Goal: Transaction & Acquisition: Purchase product/service

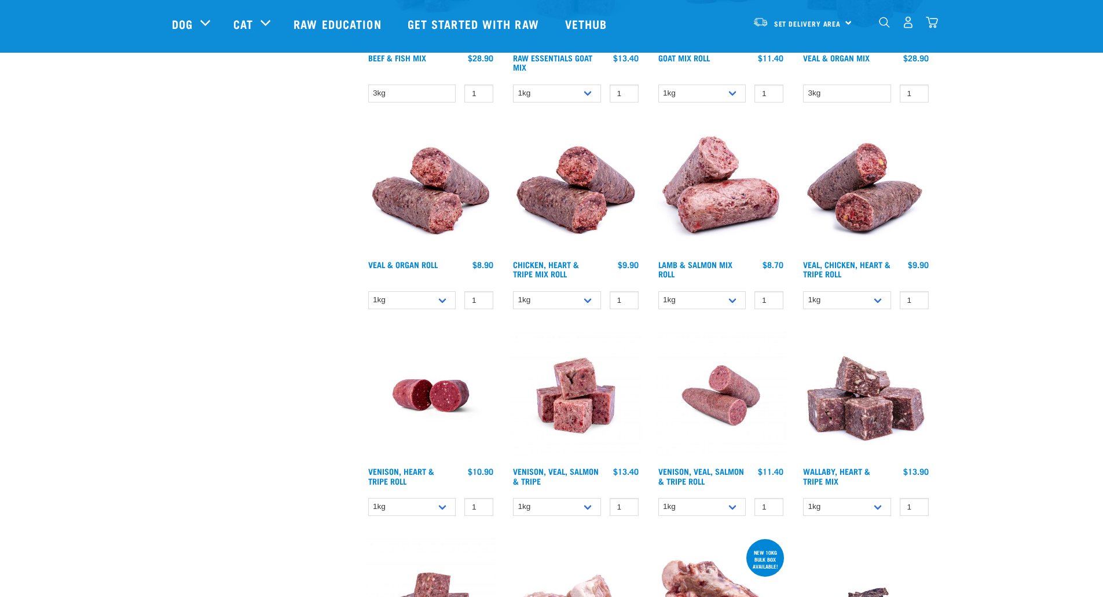
scroll to position [58, 0]
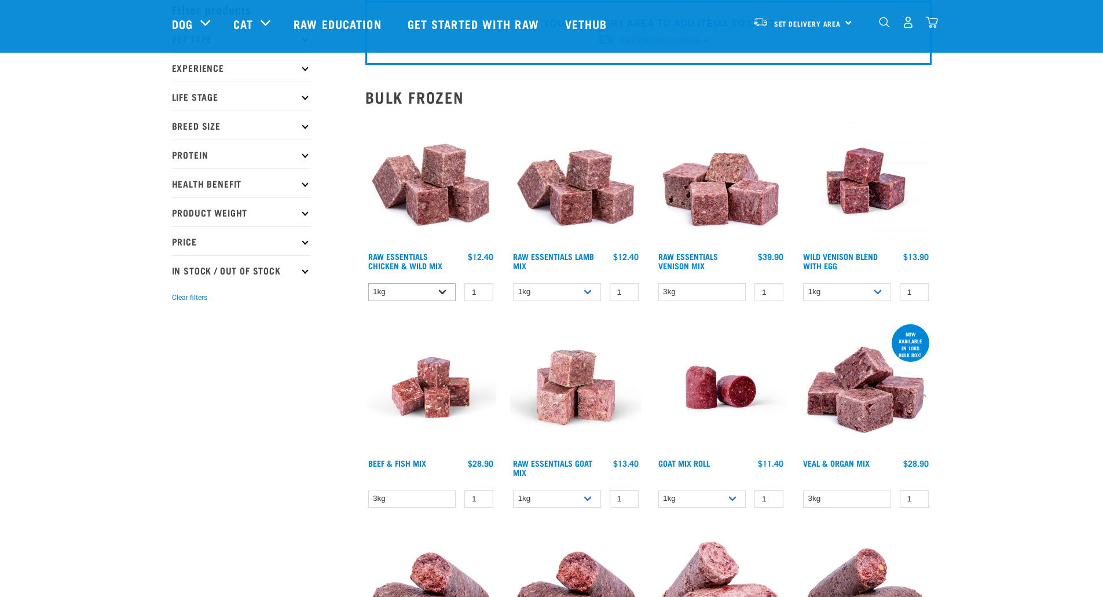
click at [426, 303] on div "Raw Essentials Chicken & Wild Mix 1 0 100 0 100 0 100 0" at bounding box center [430, 211] width 145 height 207
click at [428, 297] on select "1kg 3kg Bulk (10kg)" at bounding box center [412, 292] width 88 height 18
select select "731"
click at [368, 283] on select "1kg 3kg Bulk (10kg)" at bounding box center [412, 292] width 88 height 18
click at [572, 284] on select "1kg 3kg Bulk (10kg)" at bounding box center [557, 292] width 88 height 18
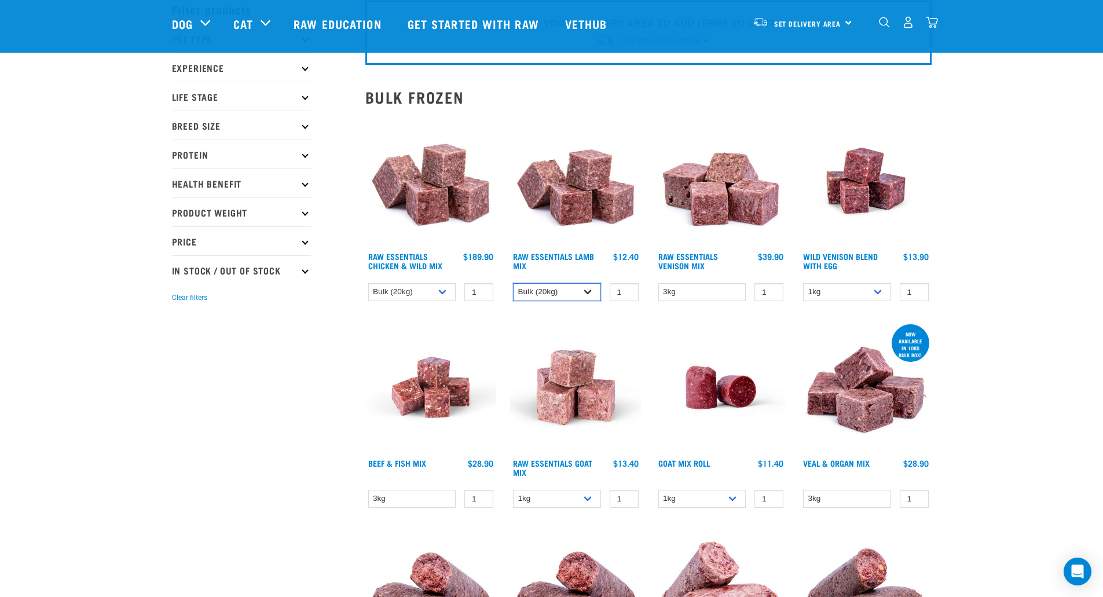
click at [513, 283] on select "1kg 3kg Bulk (10kg)" at bounding box center [557, 292] width 88 height 18
click at [679, 295] on select "3kg" at bounding box center [702, 292] width 88 height 18
drag, startPoint x: 504, startPoint y: 306, endPoint x: 535, endPoint y: 297, distance: 32.8
click at [508, 304] on div "Raw Essentials Lamb Mix" at bounding box center [575, 211] width 145 height 207
click at [553, 292] on select "1kg 3kg Bulk (10kg)" at bounding box center [557, 292] width 88 height 18
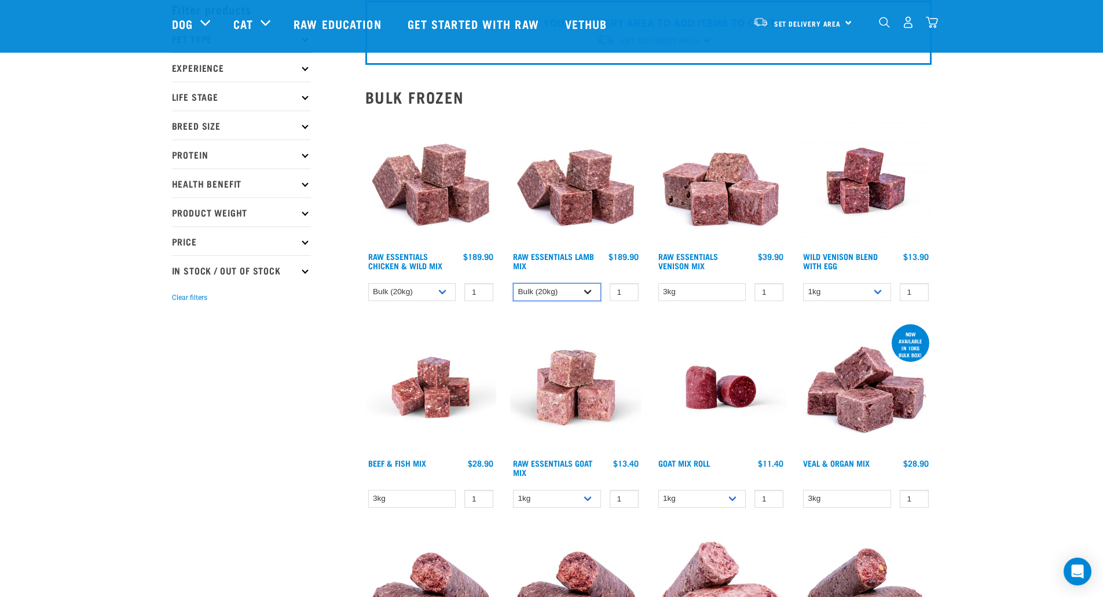
select select "341961"
click at [513, 283] on select "1kg 3kg Bulk (10kg)" at bounding box center [557, 292] width 88 height 18
click at [429, 294] on select "1kg 3kg Bulk (10kg)" at bounding box center [412, 292] width 88 height 18
select select "14881"
click at [368, 283] on select "1kg 3kg Bulk (10kg)" at bounding box center [412, 292] width 88 height 18
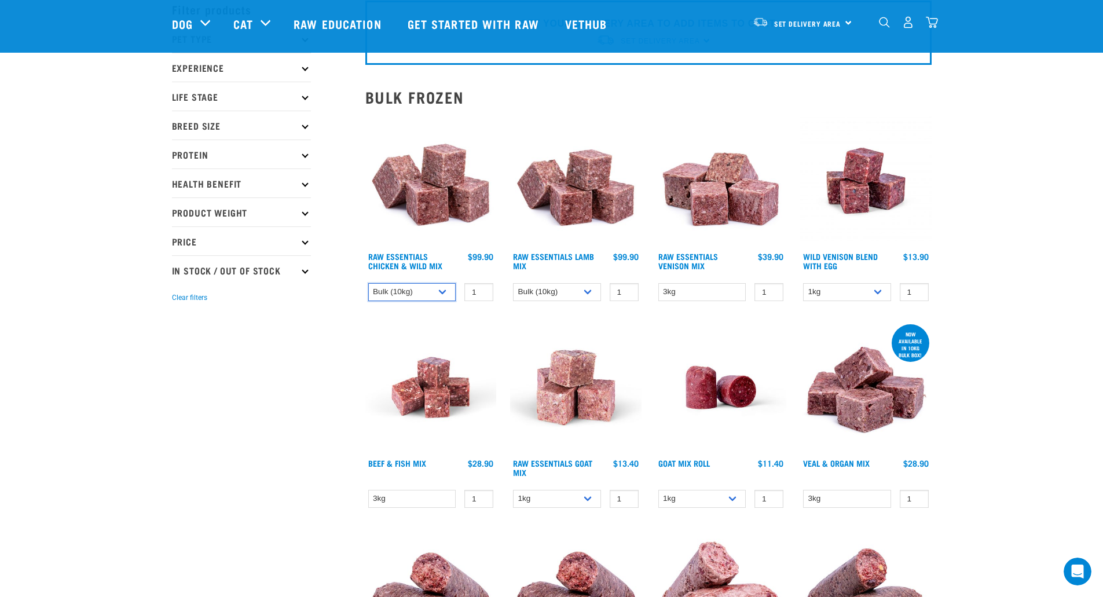
scroll to position [0, 0]
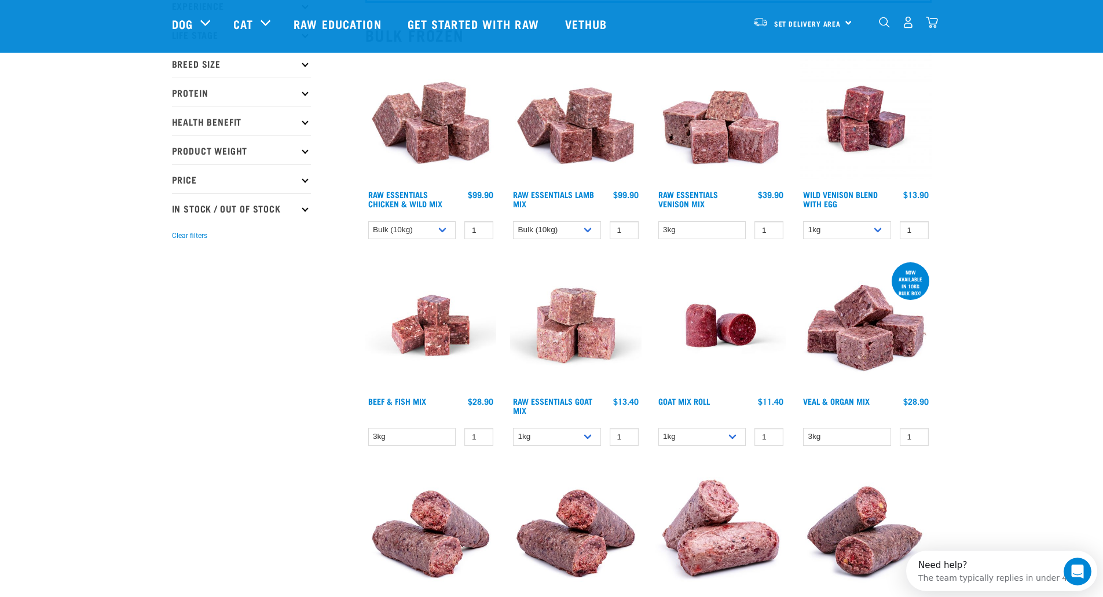
scroll to position [174, 0]
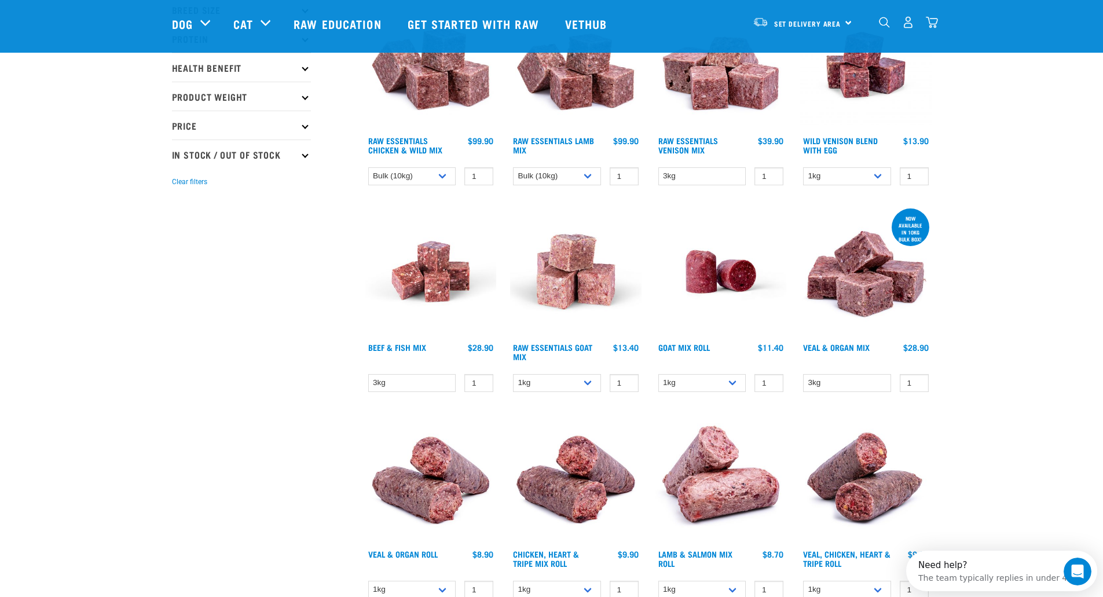
click at [413, 369] on div "Beef & Fish Mix 1 0 100 0 100" at bounding box center [430, 302] width 145 height 207
click at [413, 379] on select "3kg" at bounding box center [412, 383] width 88 height 18
click at [404, 384] on select "3kg" at bounding box center [412, 383] width 88 height 18
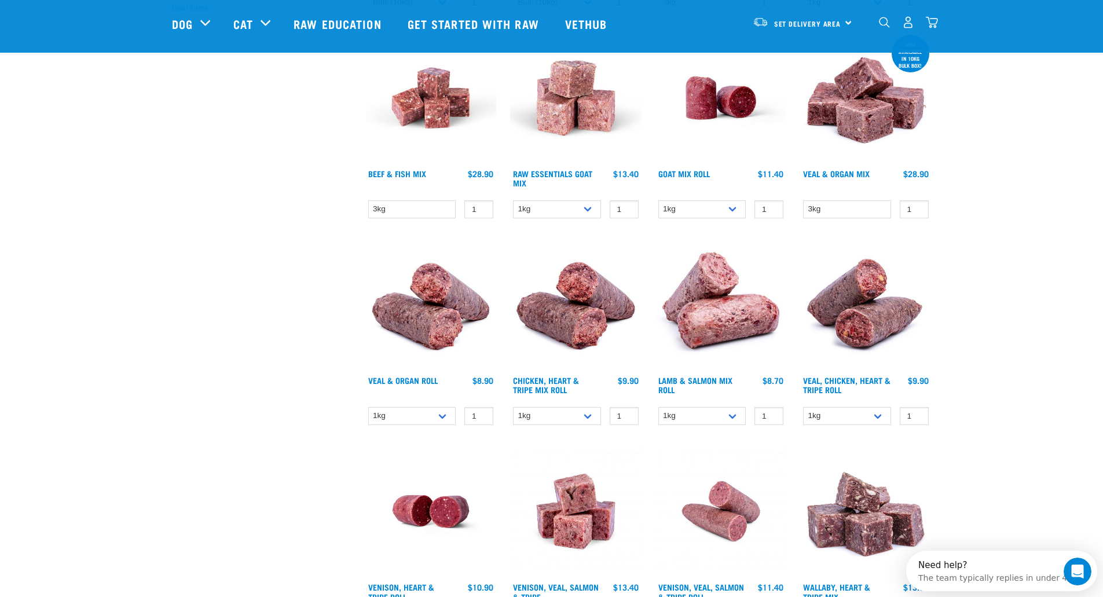
click at [324, 387] on div "× Filter products Pet Type Dog Cat Experience New Raw Feeder Experienced Raw Fe…" at bounding box center [261, 607] width 193 height 1830
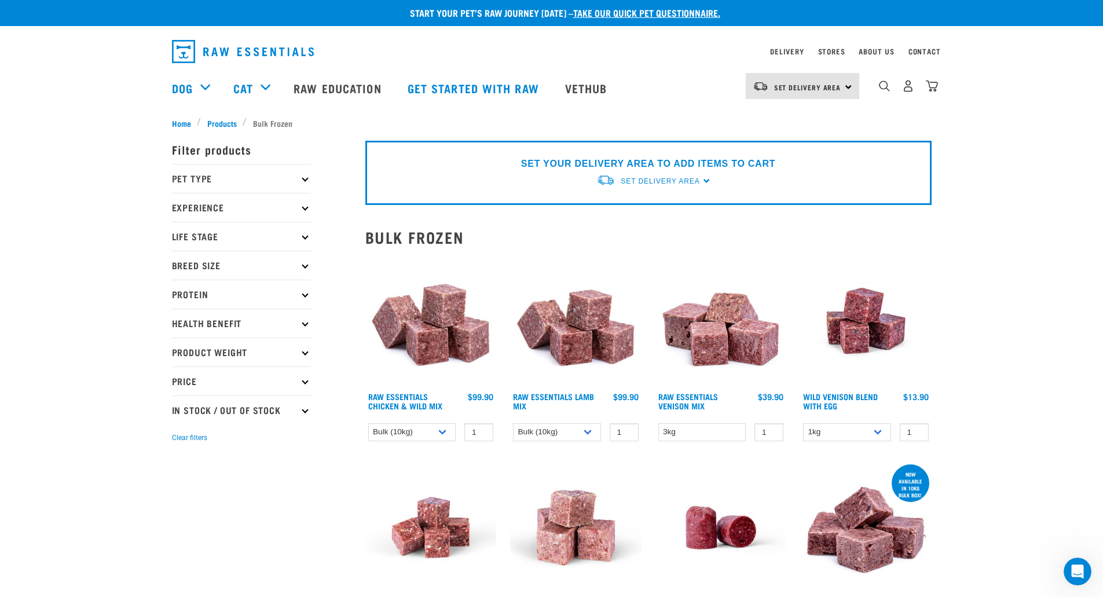
scroll to position [0, 0]
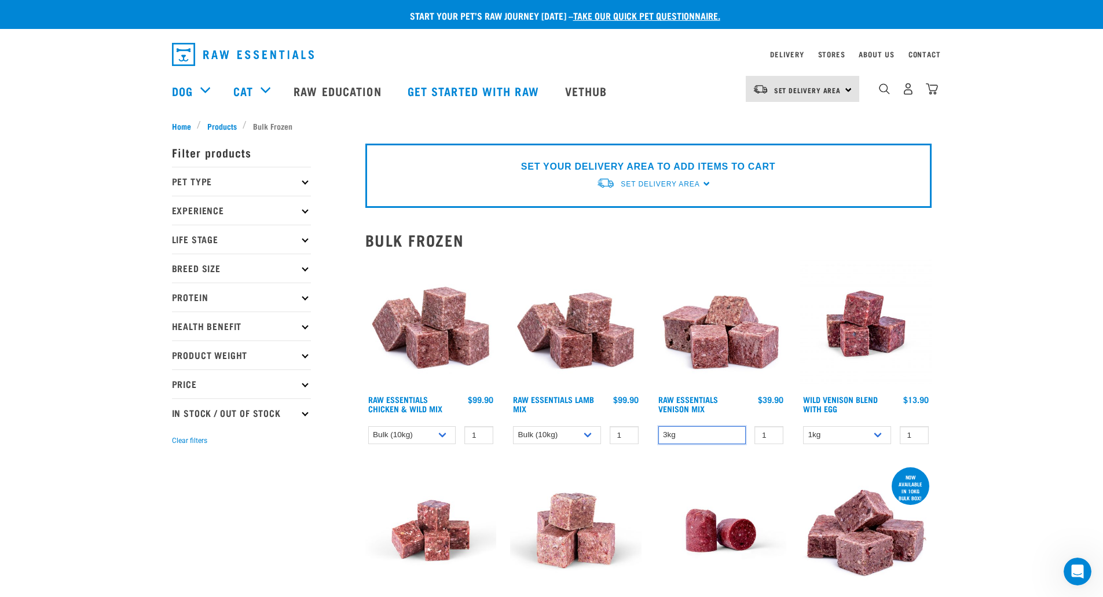
click at [715, 440] on select "3kg" at bounding box center [702, 435] width 88 height 18
click at [864, 437] on select "1kg Bulk (10kg)" at bounding box center [847, 435] width 88 height 18
select select "50722"
click at [803, 426] on select "1kg Bulk (10kg)" at bounding box center [847, 435] width 88 height 18
